Goal: Navigation & Orientation: Find specific page/section

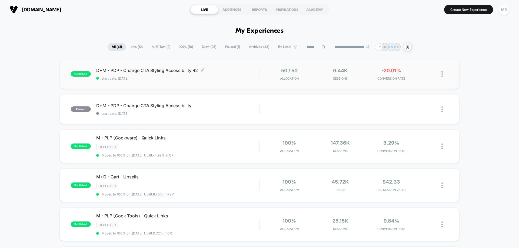
click at [222, 68] on span "D+M - PDP - Change CTA Styling Accessibility R2 Click to edit experience details" at bounding box center [177, 70] width 163 height 5
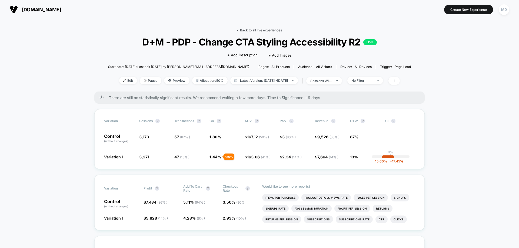
click at [253, 30] on link "< Back to all live experiences" at bounding box center [259, 30] width 45 height 4
